Goal: Find specific page/section: Find specific page/section

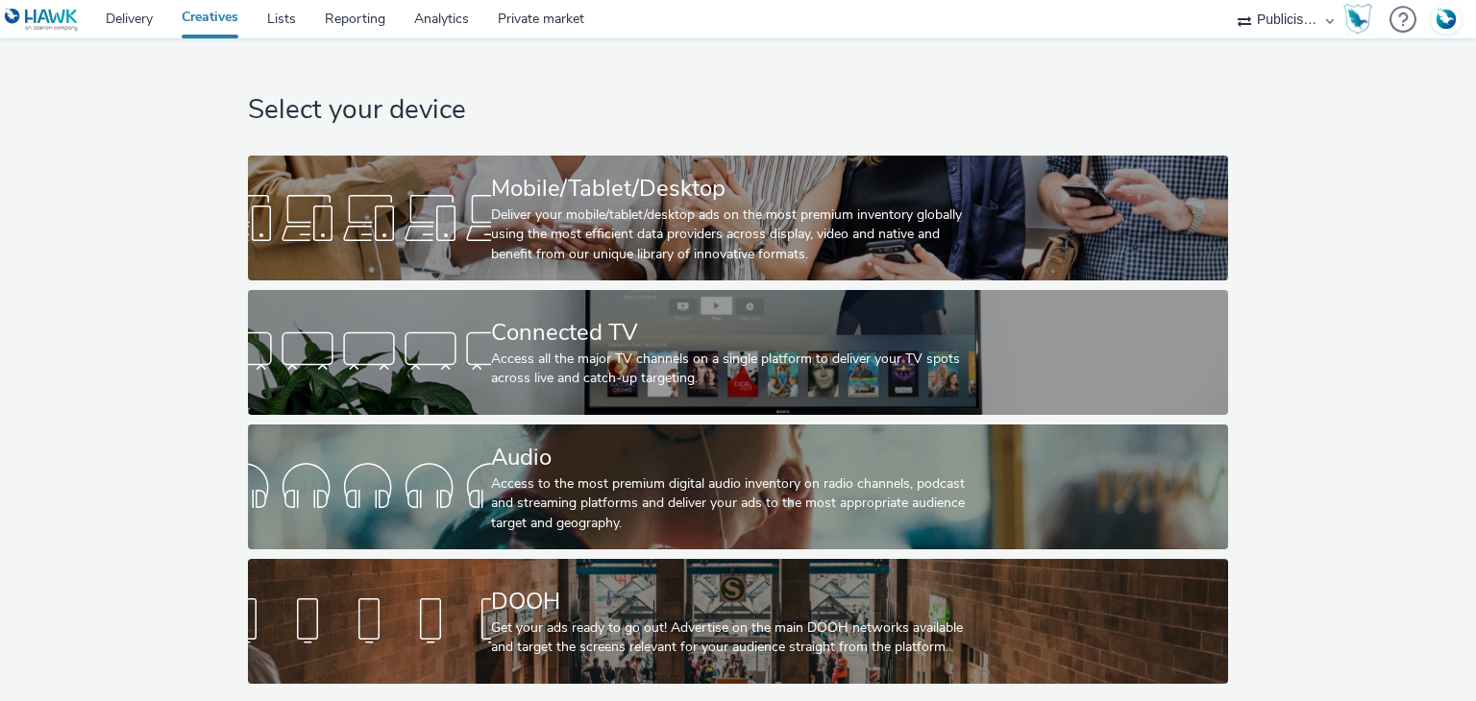
select select "08a58170-7f08-4922-abc8-b2d1eb407230"
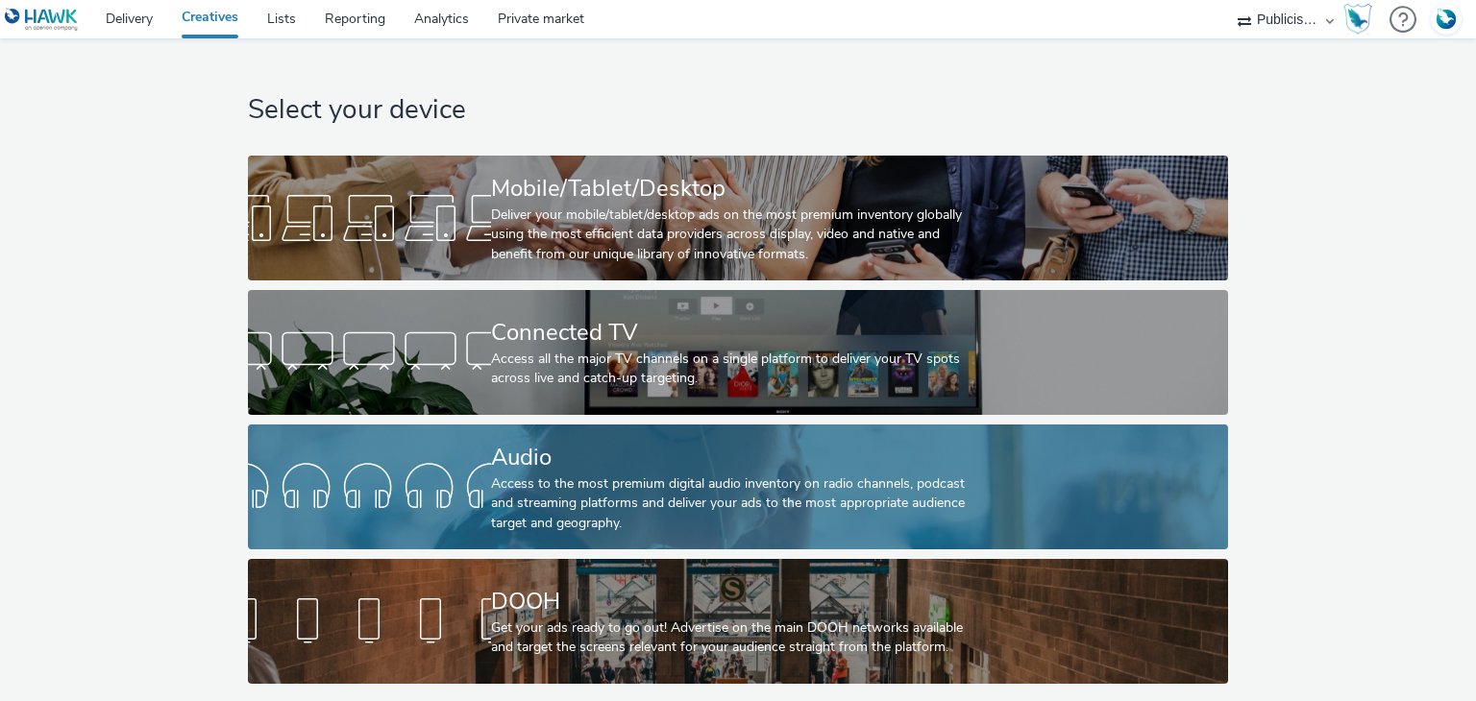
click at [622, 441] on div "Audio" at bounding box center [734, 458] width 486 height 34
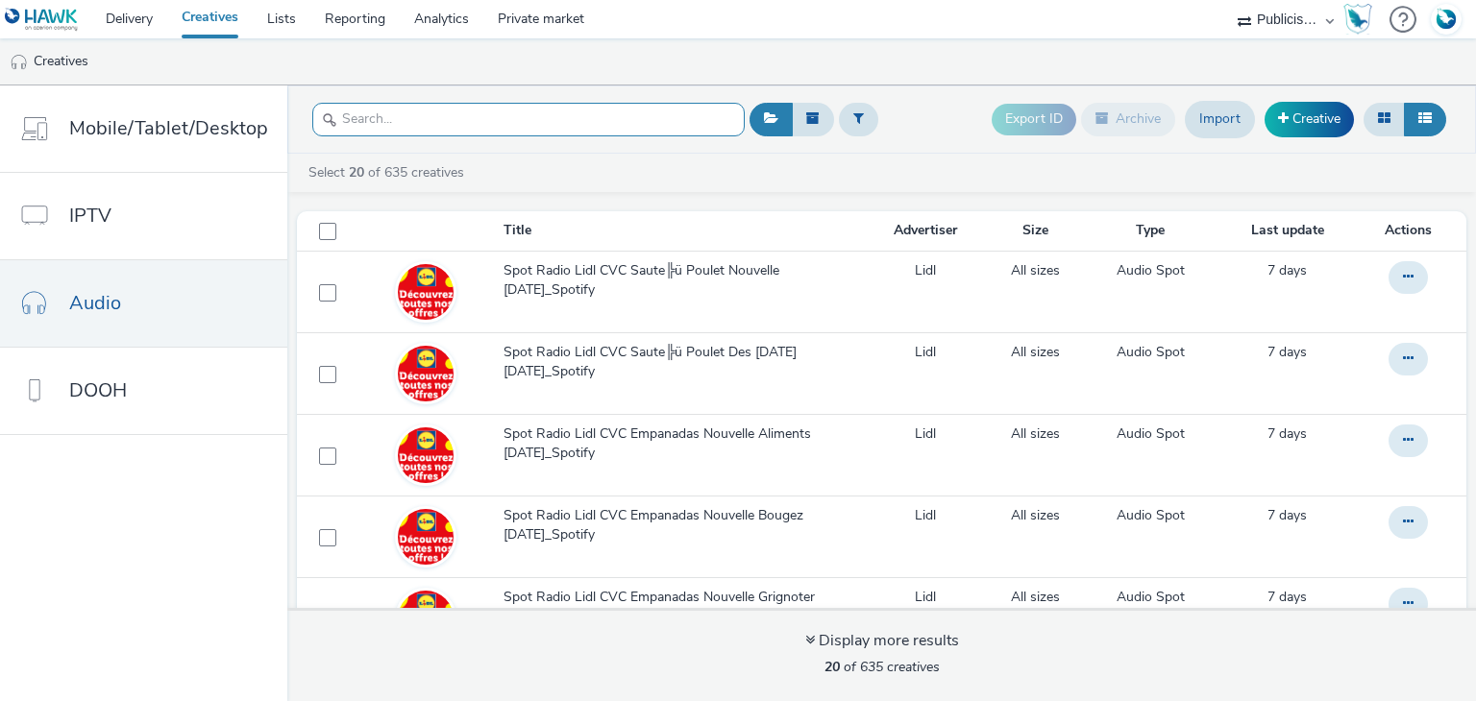
click at [492, 119] on input "text" at bounding box center [528, 120] width 432 height 34
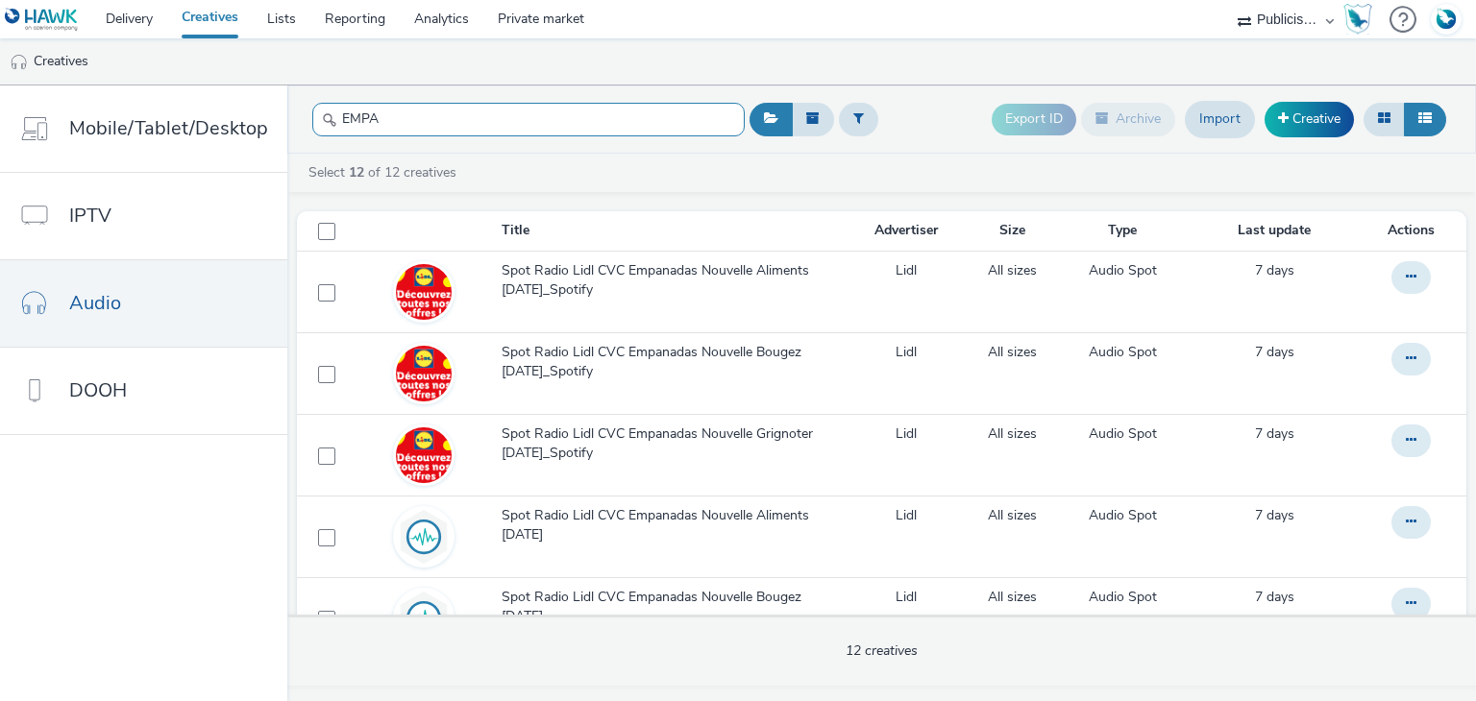
type input "EMPA"
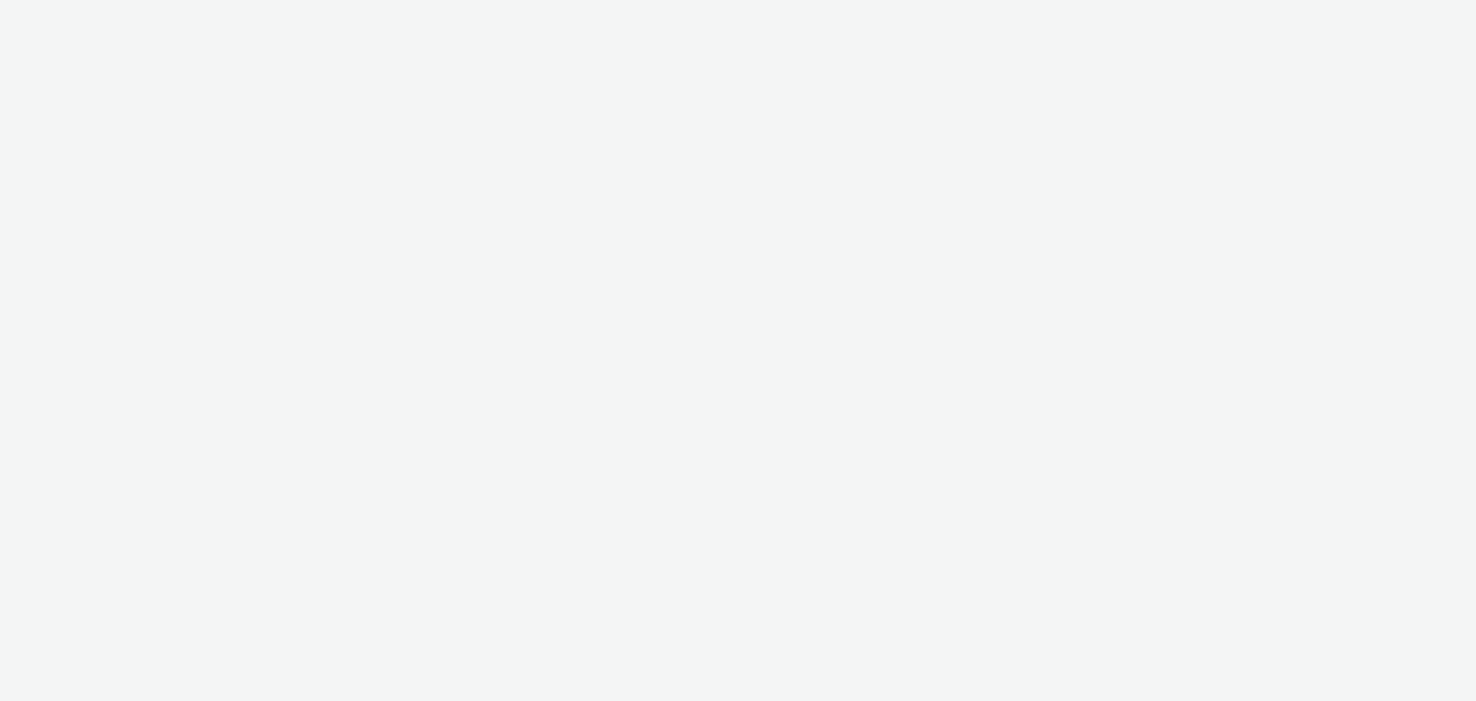
select select "08a58170-7f08-4922-abc8-b2d1eb407230"
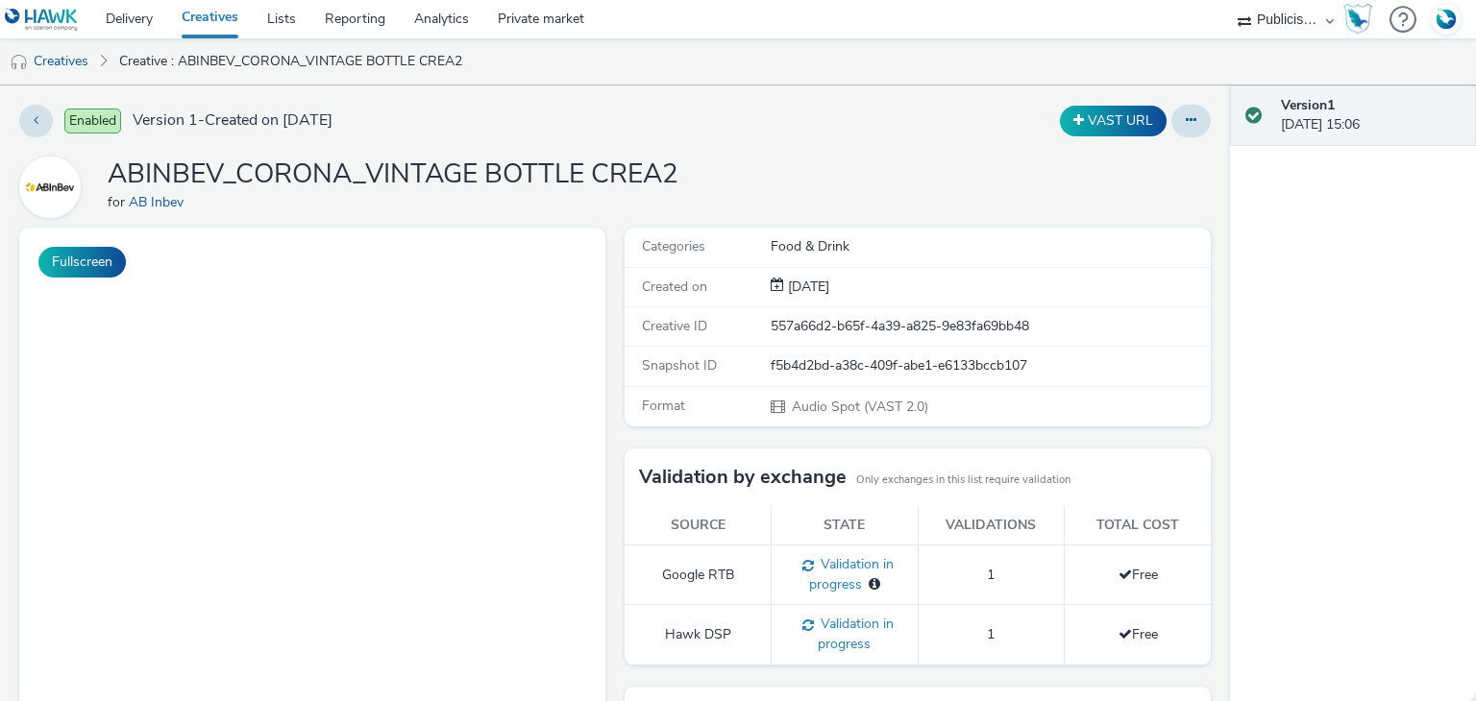
drag, startPoint x: 0, startPoint y: 0, endPoint x: 718, endPoint y: 144, distance: 732.0
click at [718, 144] on div "Enabled Version 1 - Created on 27 June 2025 VAST URL ABINBEV_CORONA_VINTAGE BOT…" at bounding box center [615, 394] width 1230 height 616
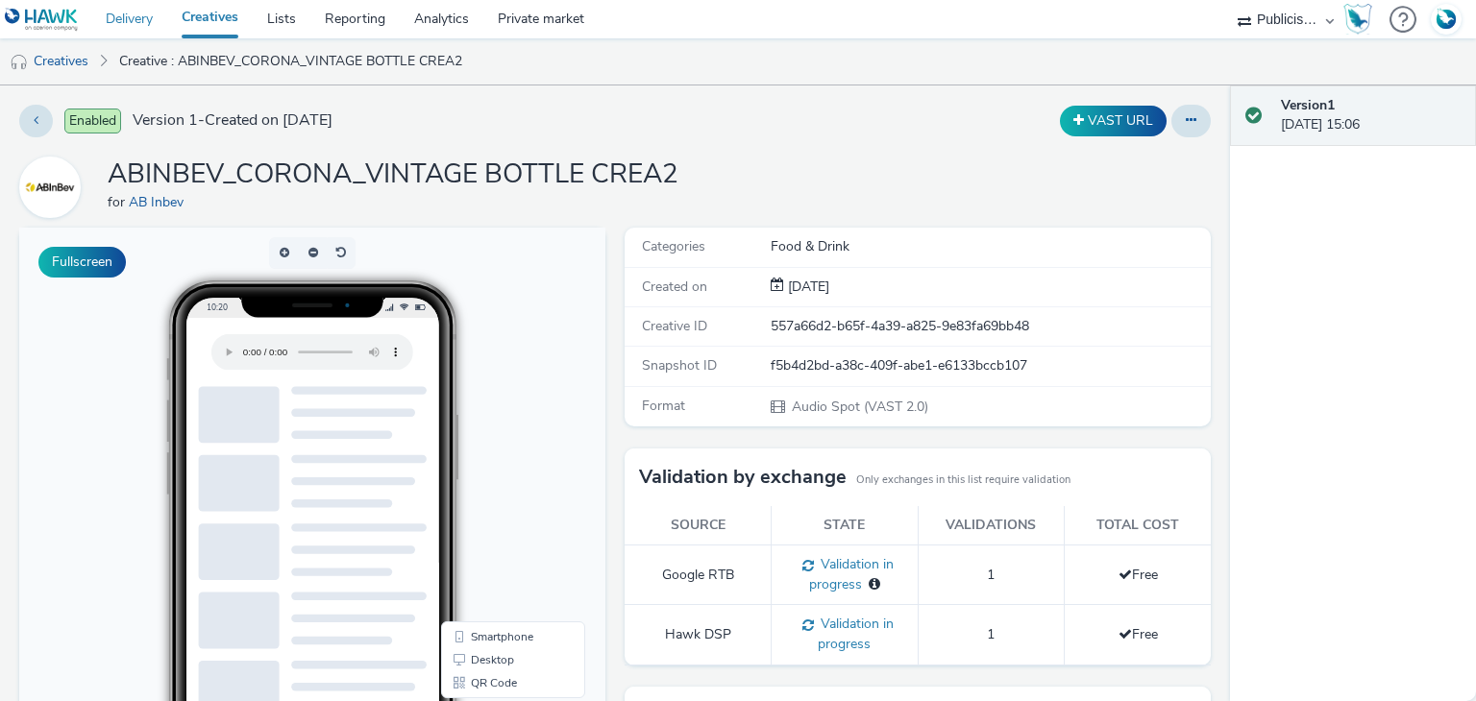
click at [148, 19] on link "Delivery" at bounding box center [129, 19] width 76 height 38
